Goal: Task Accomplishment & Management: Use online tool/utility

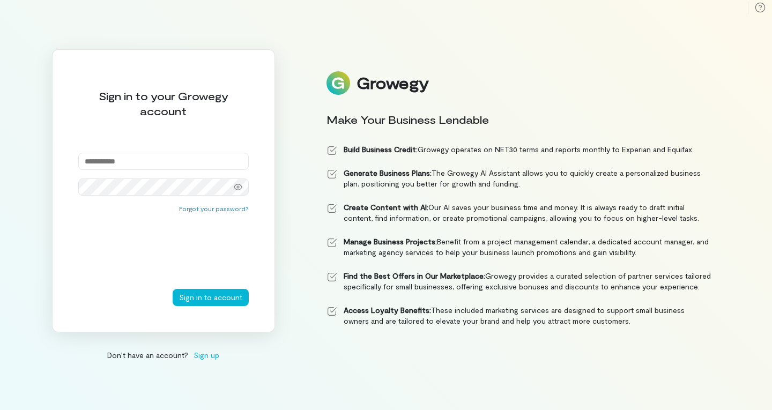
drag, startPoint x: 0, startPoint y: 0, endPoint x: 141, endPoint y: 174, distance: 224.0
click at [141, 174] on div at bounding box center [163, 174] width 170 height 43
type input "**********"
click at [199, 301] on button "Sign in to account" at bounding box center [211, 297] width 76 height 17
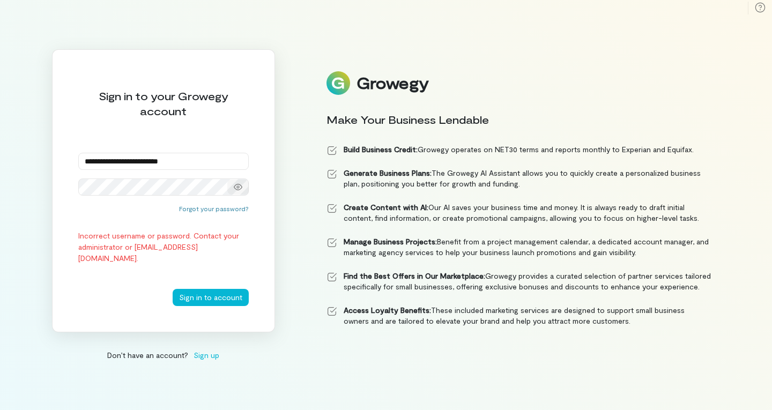
click at [240, 183] on icon at bounding box center [238, 187] width 9 height 9
click at [223, 301] on button "Sign in to account" at bounding box center [211, 297] width 76 height 17
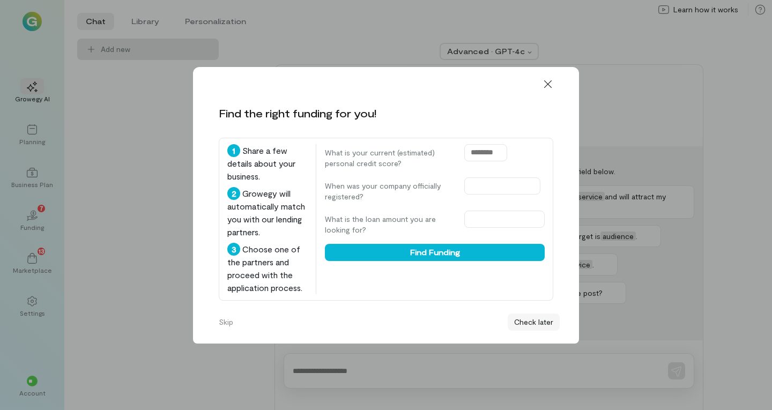
click at [526, 325] on button "Check later" at bounding box center [534, 322] width 52 height 17
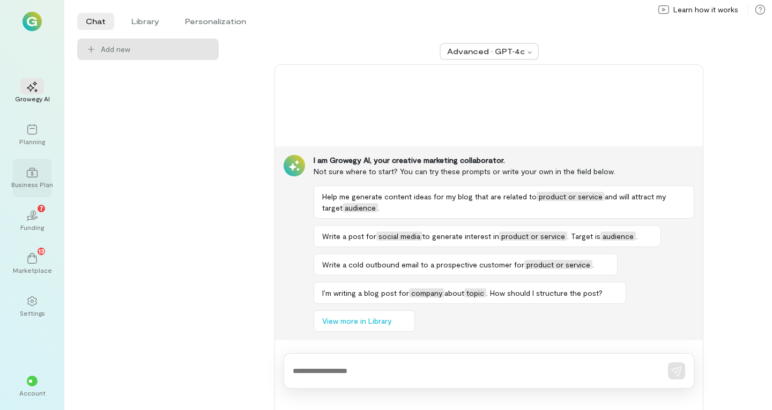
click at [42, 183] on div "Business Plan" at bounding box center [32, 184] width 42 height 9
